Goal: Task Accomplishment & Management: Manage account settings

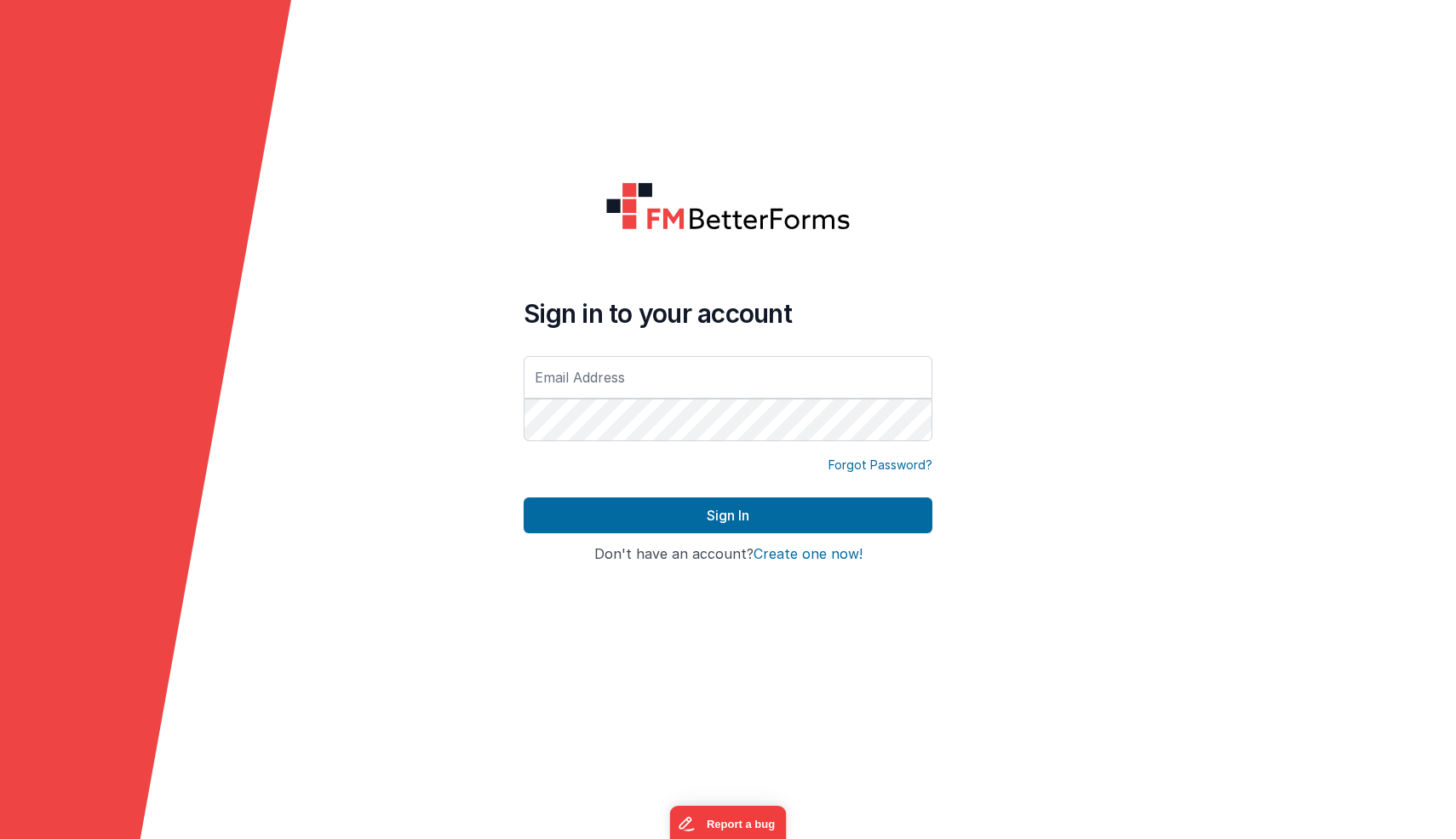
type input "[EMAIL_ADDRESS][DOMAIN_NAME]"
click at [634, 366] on input "[EMAIL_ADDRESS][DOMAIN_NAME]" at bounding box center [728, 378] width 409 height 43
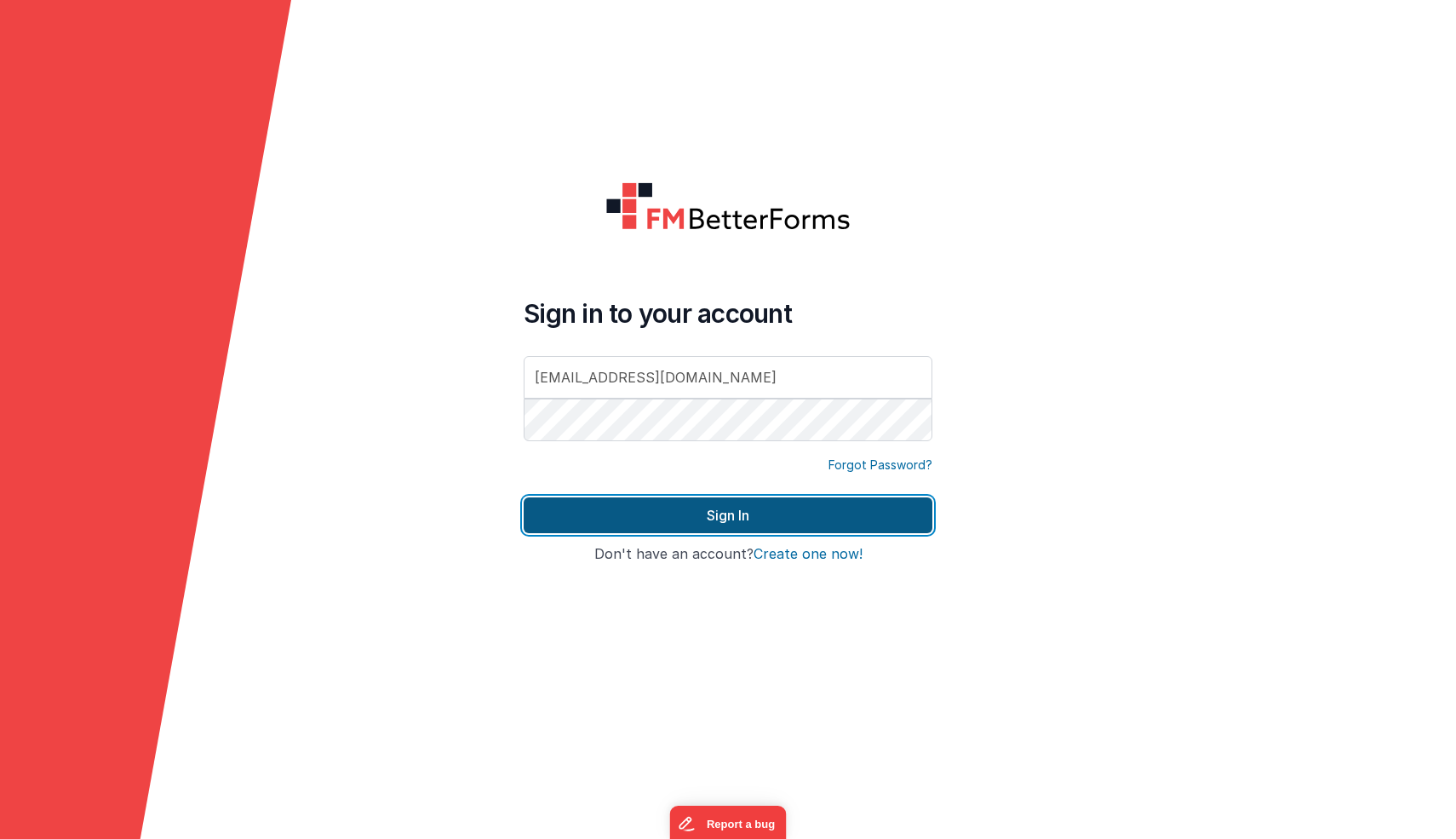
drag, startPoint x: 567, startPoint y: 511, endPoint x: 573, endPoint y: 504, distance: 9.2
click at [567, 511] on button "Sign In" at bounding box center [728, 515] width 409 height 36
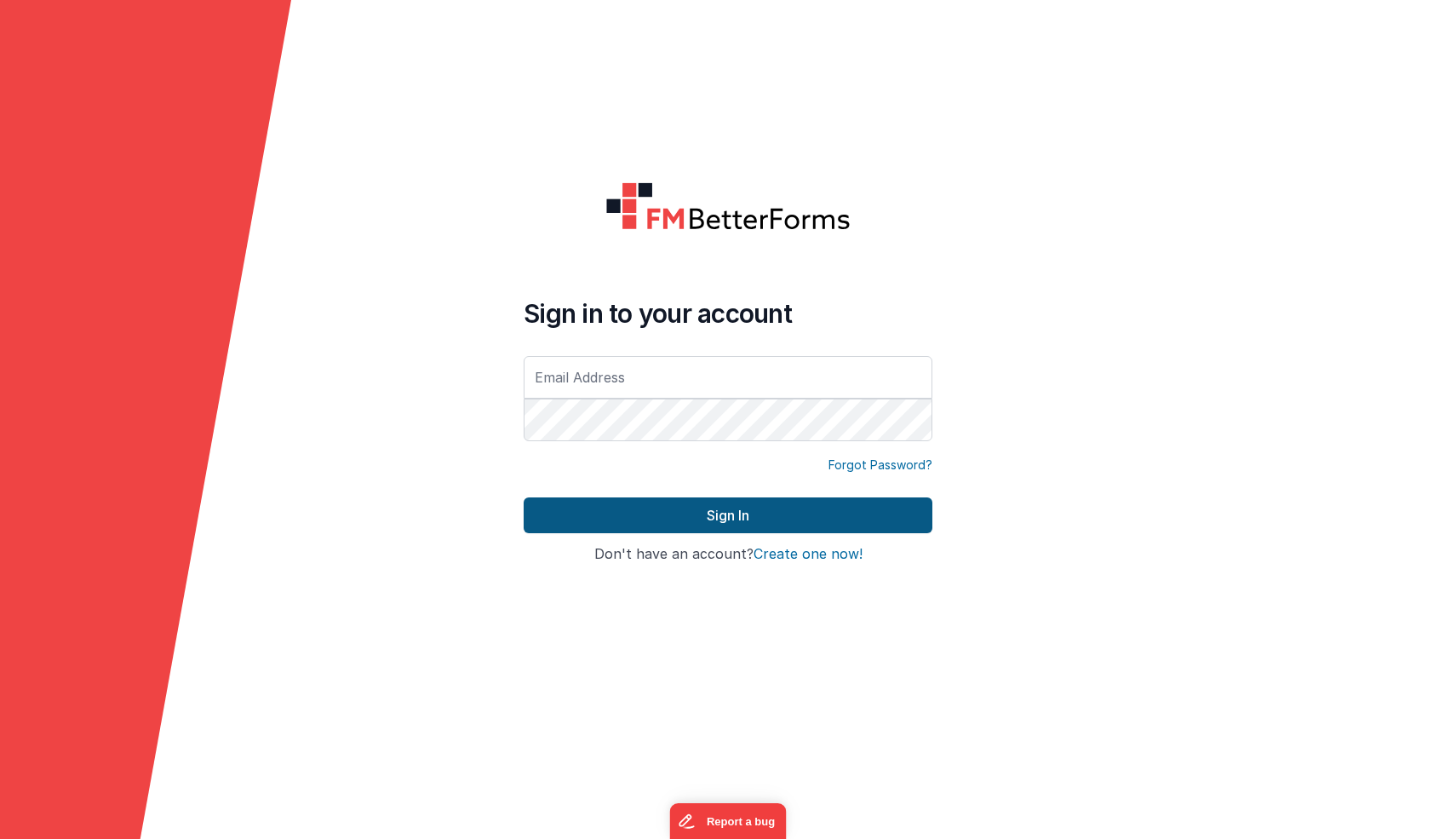
type input "[EMAIL_ADDRESS][DOMAIN_NAME]"
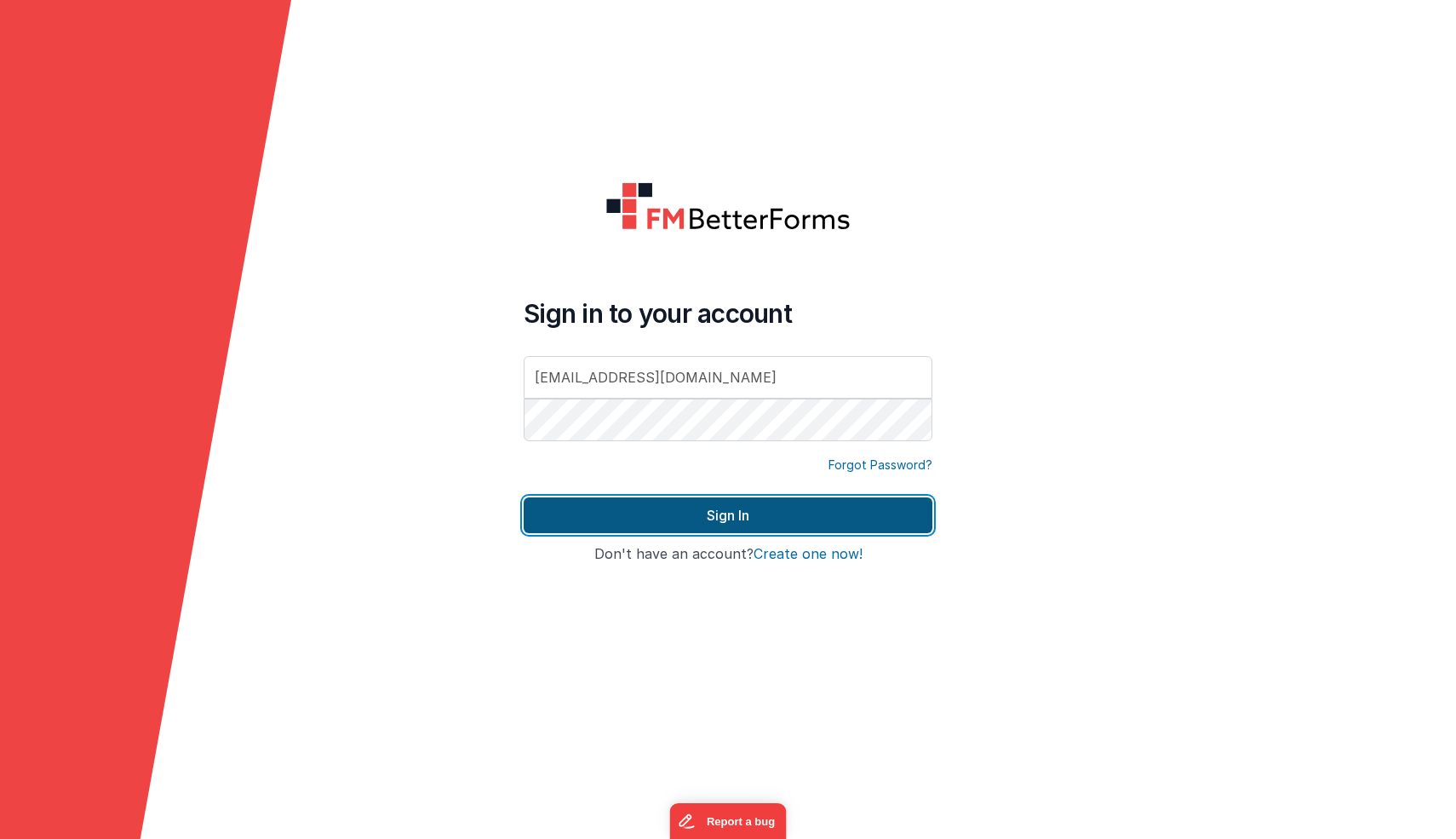
drag, startPoint x: 581, startPoint y: 520, endPoint x: 557, endPoint y: 515, distance: 24.5
click at [581, 520] on button "Sign In" at bounding box center [728, 515] width 409 height 36
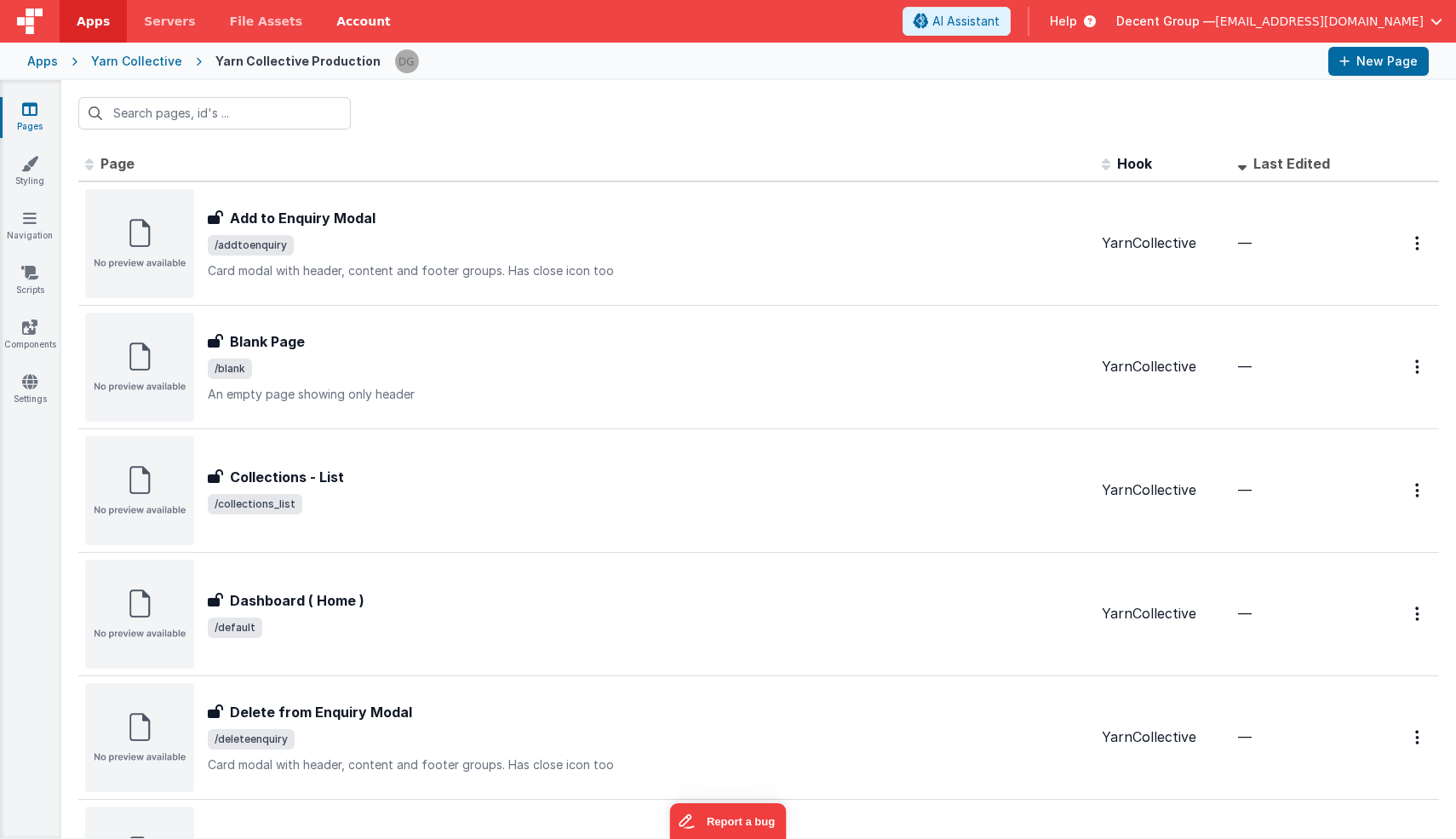
click at [363, 18] on link "Account" at bounding box center [363, 21] width 88 height 43
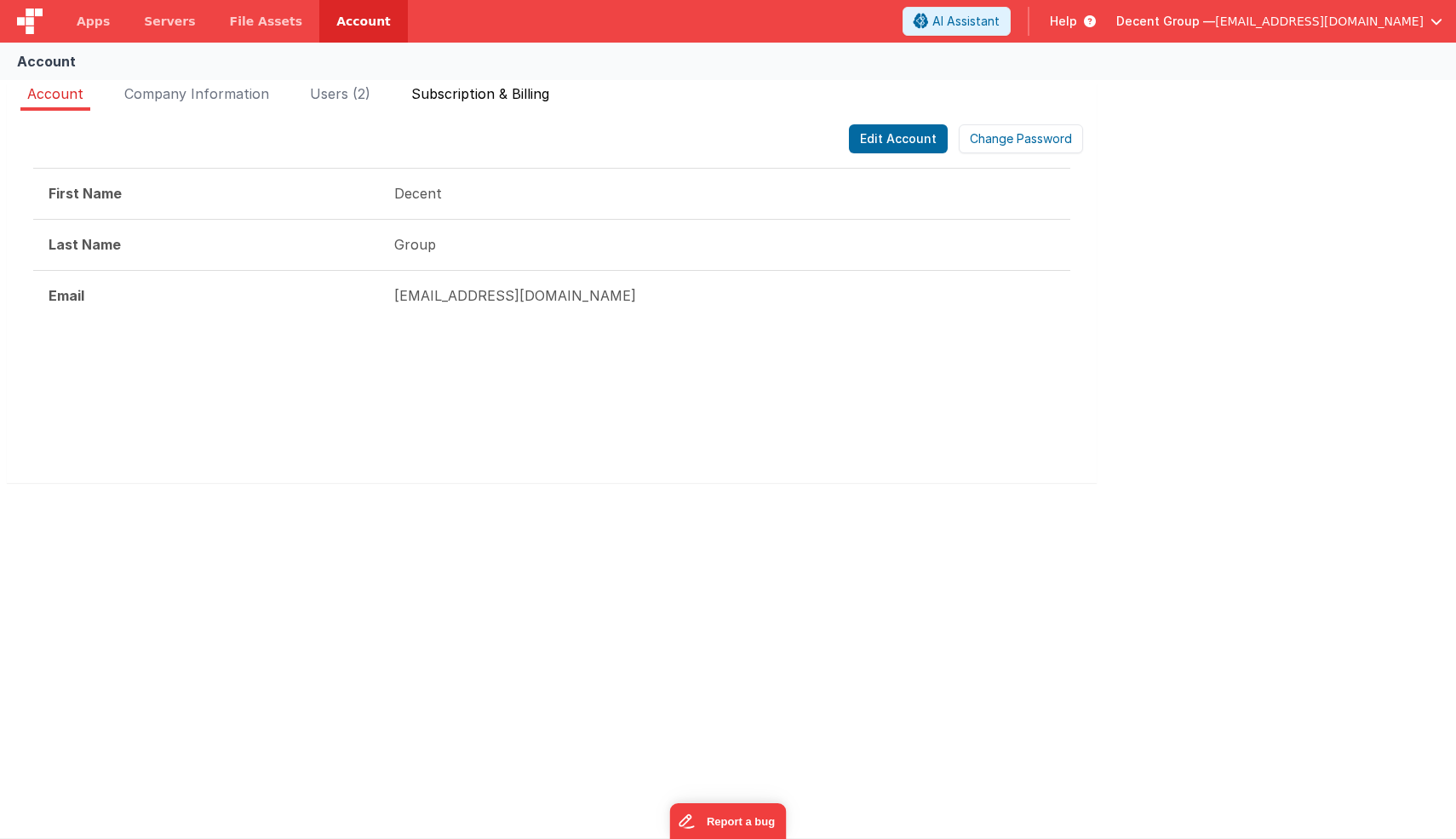
click at [447, 90] on span "Subscription & Billing" at bounding box center [480, 93] width 138 height 17
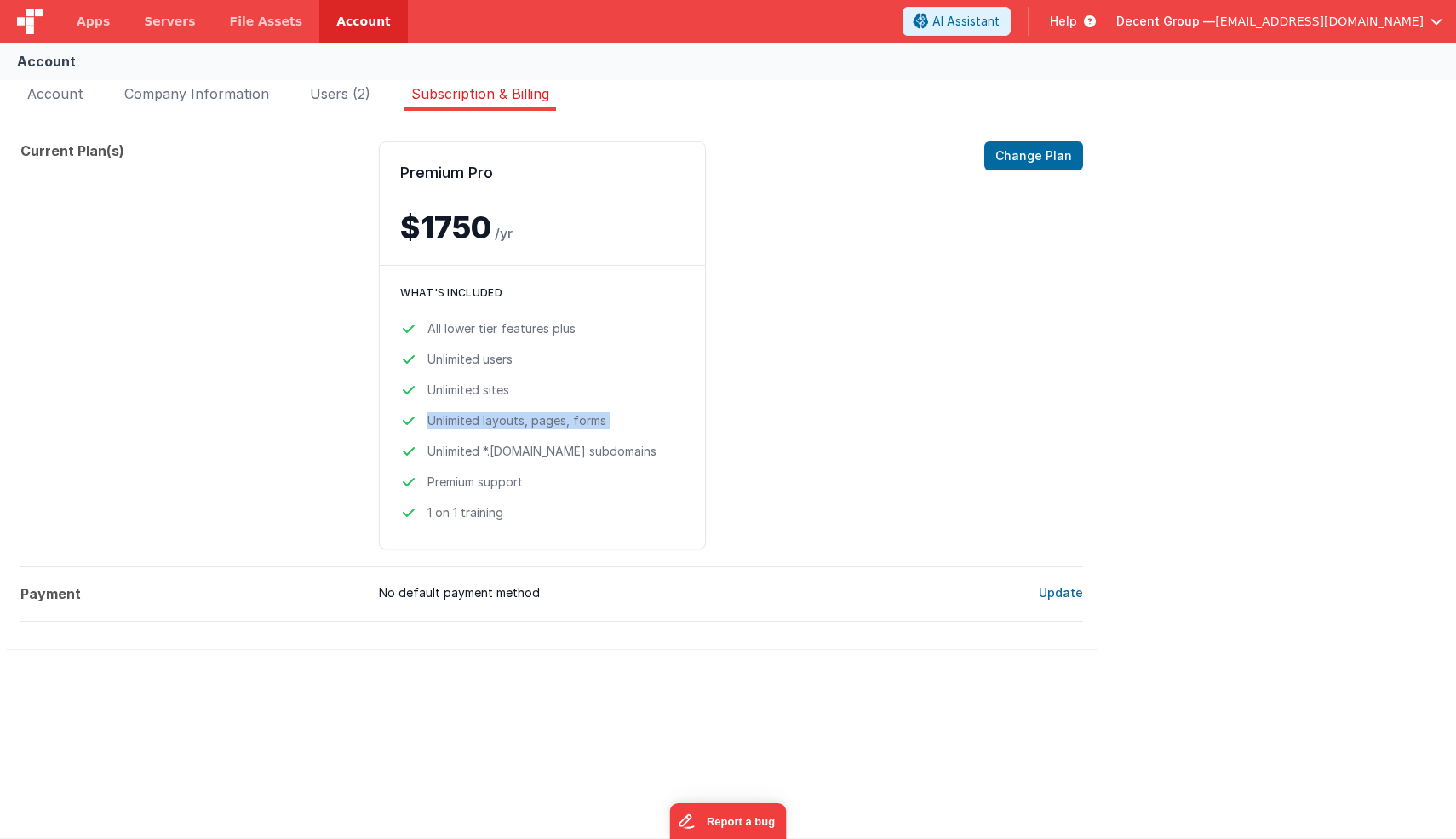
drag, startPoint x: 423, startPoint y: 418, endPoint x: 618, endPoint y: 429, distance: 195.3
click at [618, 429] on ul "All lower tier features plus Unlimited users Unlimited sites Unlimited layouts,…" at bounding box center [542, 420] width 285 height 201
click at [616, 427] on li "Unlimited layouts, pages, forms" at bounding box center [542, 420] width 285 height 17
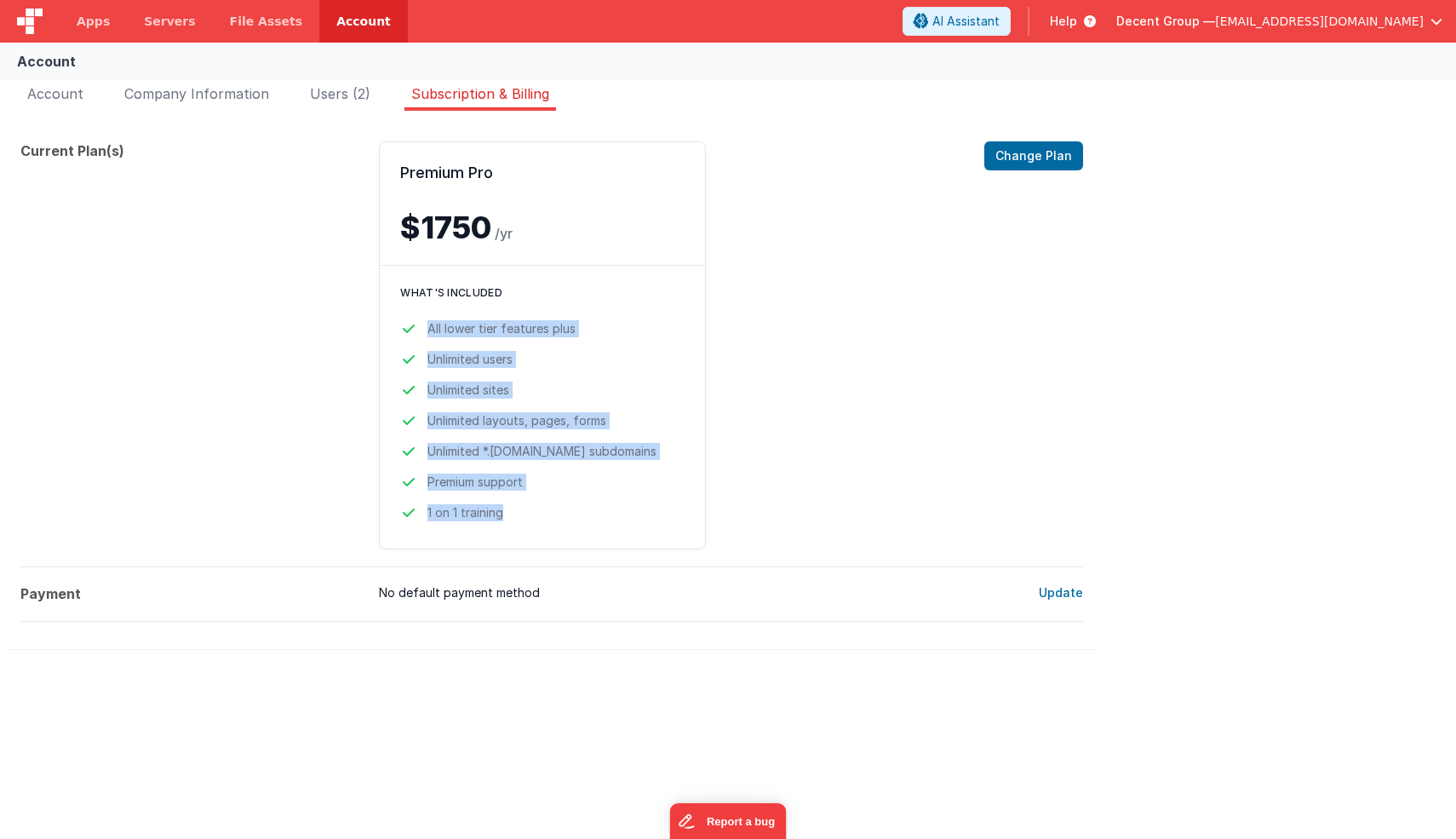
drag, startPoint x: 540, startPoint y: 519, endPoint x: 424, endPoint y: 332, distance: 220.1
click at [424, 332] on ul "All lower tier features plus Unlimited users Unlimited sites Unlimited layouts,…" at bounding box center [542, 420] width 285 height 201
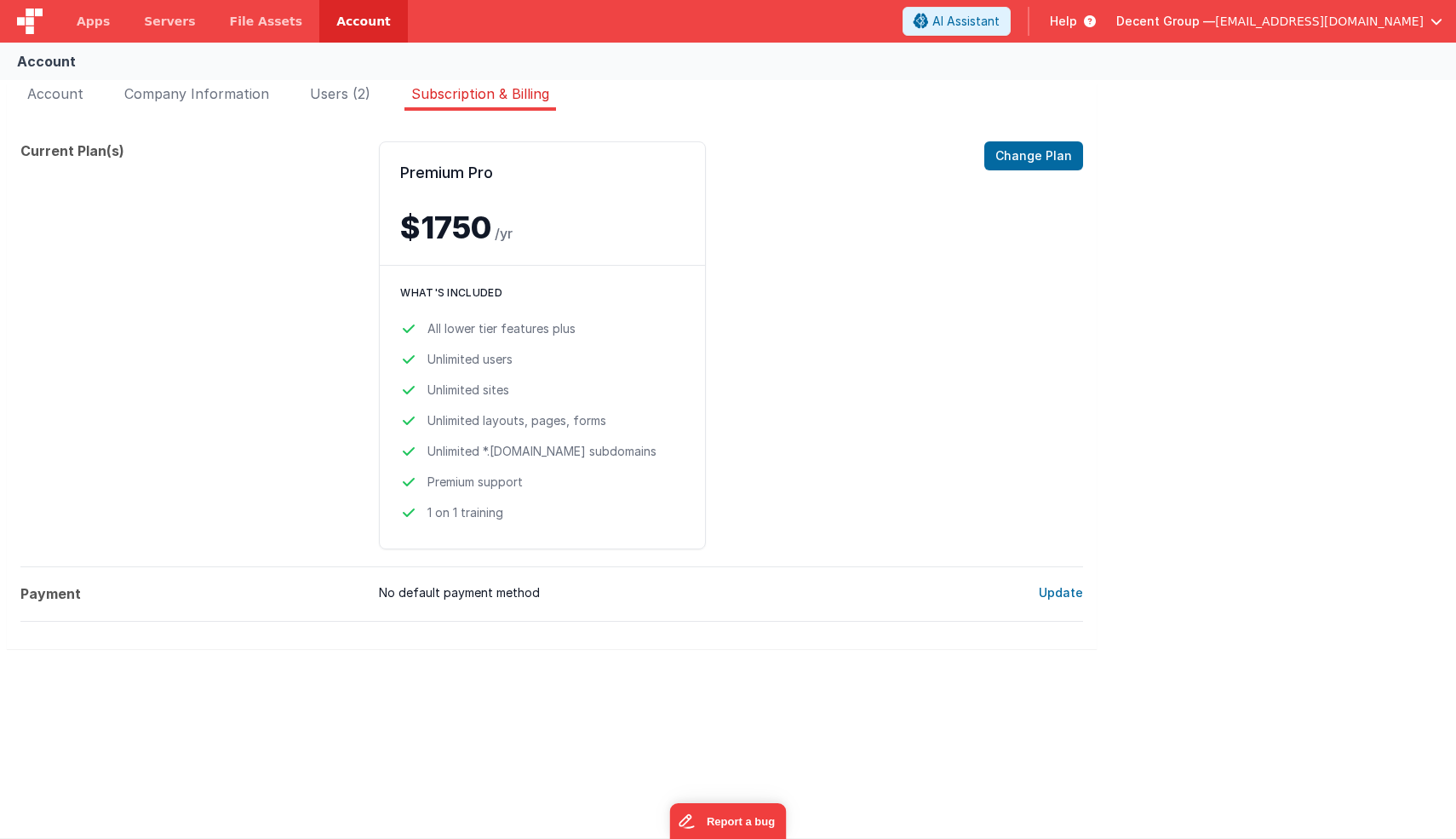
click at [425, 329] on li "All lower tier features plus" at bounding box center [542, 328] width 285 height 17
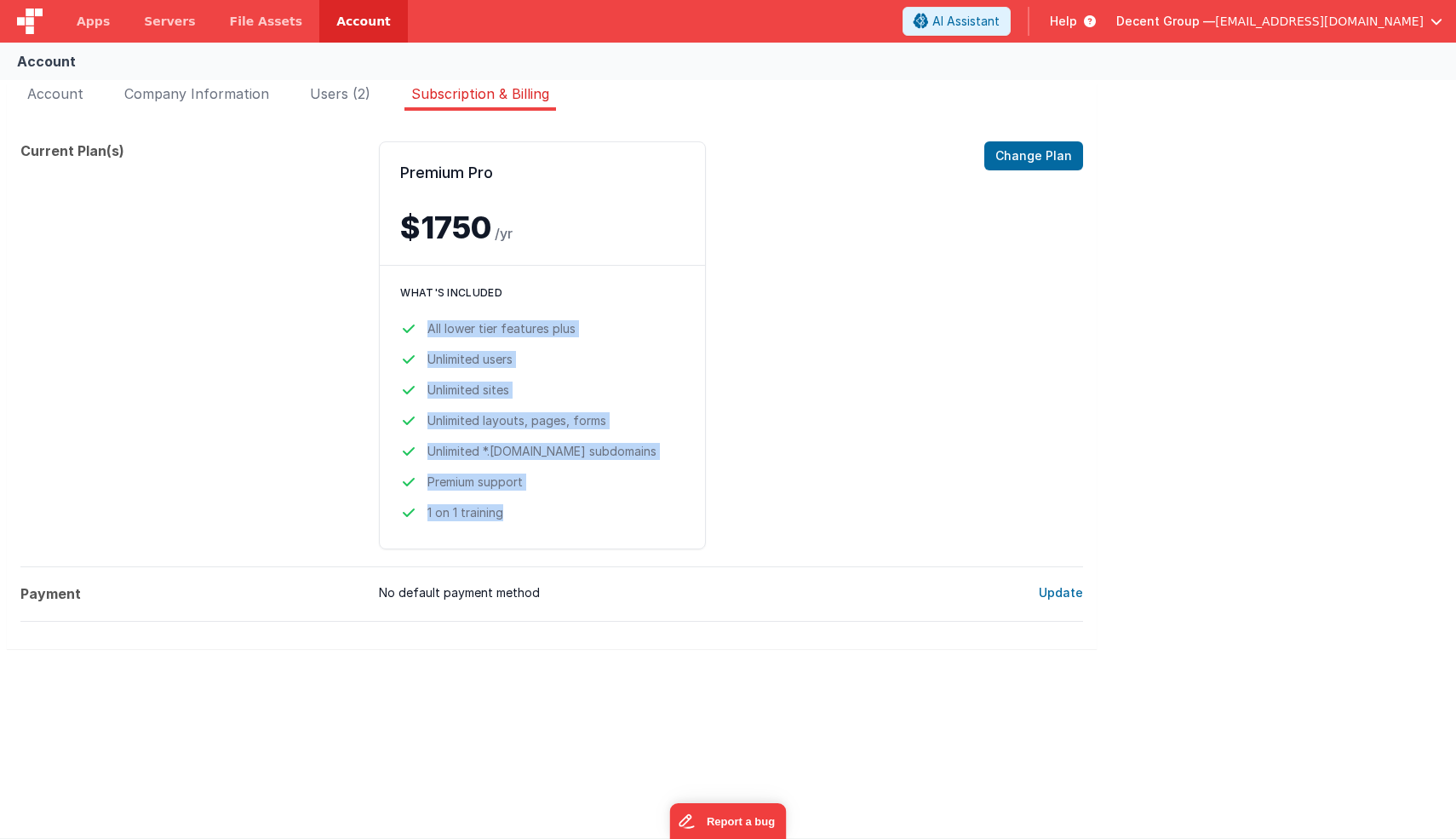
drag, startPoint x: 426, startPoint y: 333, endPoint x: 516, endPoint y: 512, distance: 200.4
click at [516, 512] on ul "All lower tier features plus Unlimited users Unlimited sites Unlimited layouts,…" at bounding box center [542, 420] width 285 height 201
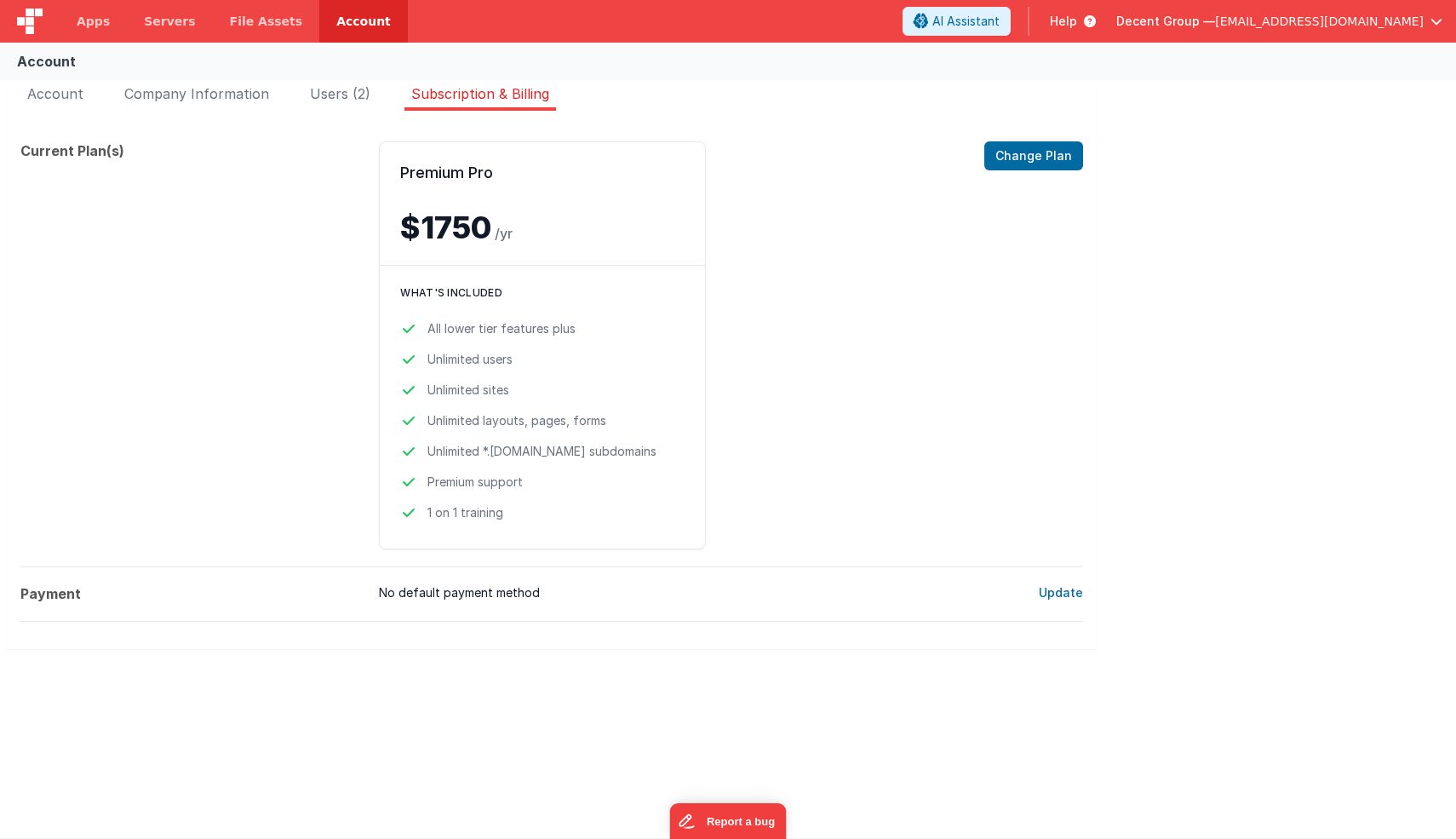
click at [516, 513] on li "1 on 1 training" at bounding box center [542, 512] width 285 height 17
click at [1068, 157] on button "Change Plan" at bounding box center [1034, 155] width 99 height 29
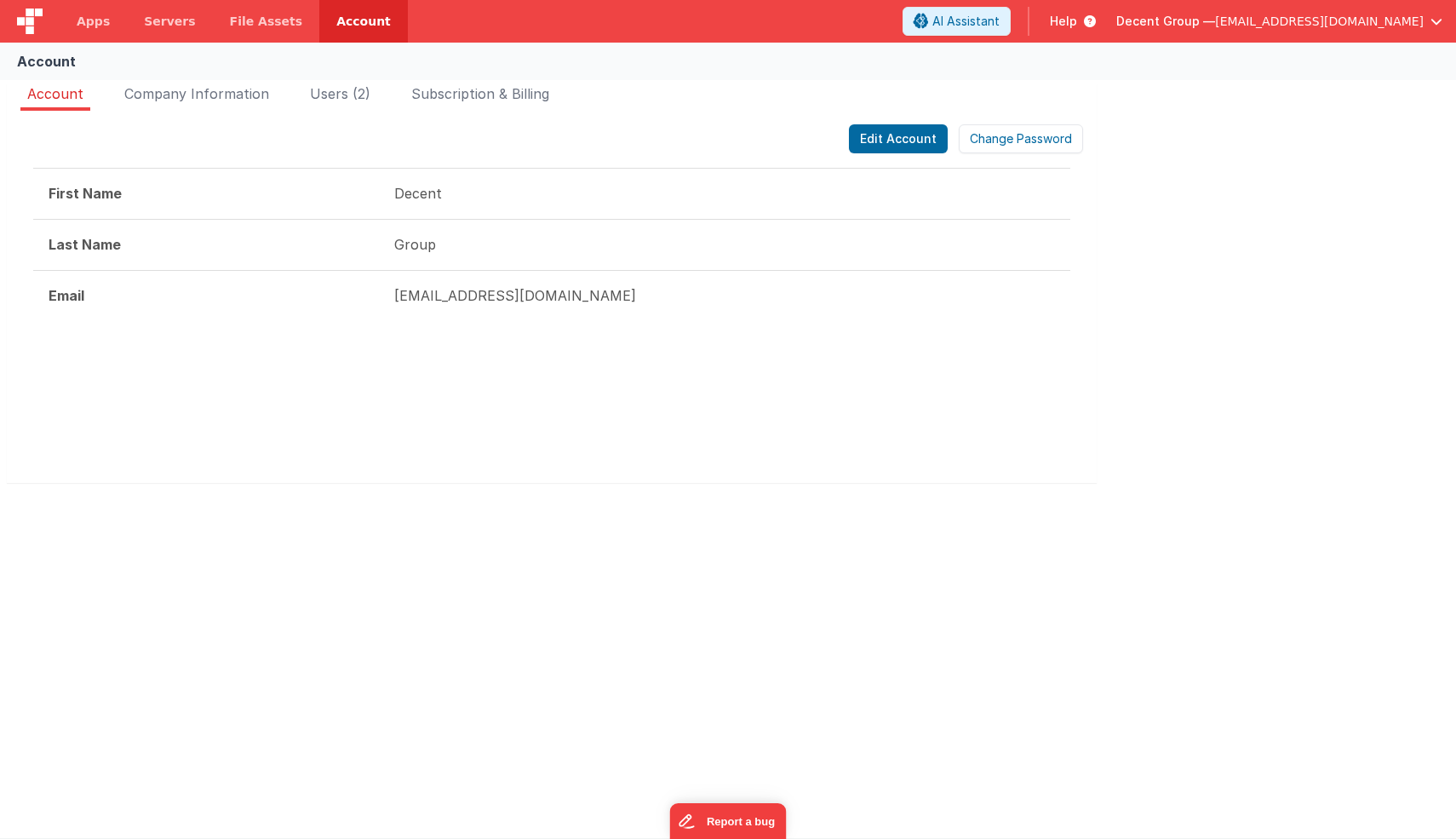
click at [1311, 29] on span "[EMAIL_ADDRESS][DOMAIN_NAME]" at bounding box center [1319, 21] width 209 height 17
